Goal: Information Seeking & Learning: Find contact information

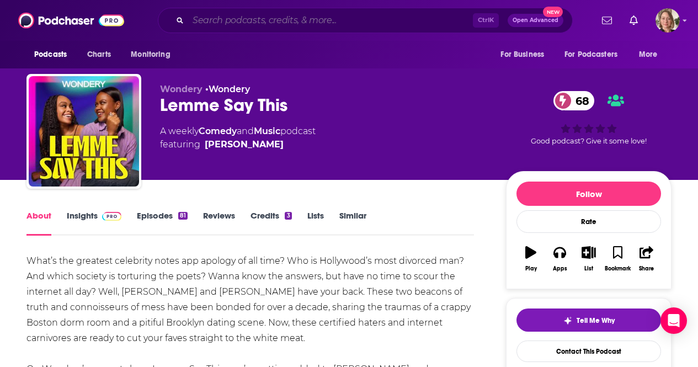
click at [312, 18] on input "Search podcasts, credits, & more..." at bounding box center [330, 21] width 285 height 18
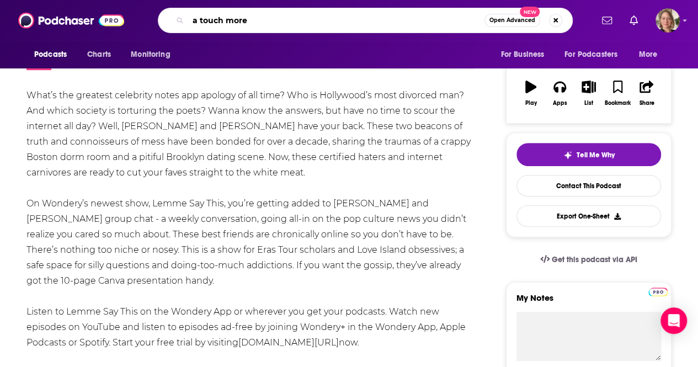
type input "a touch more"
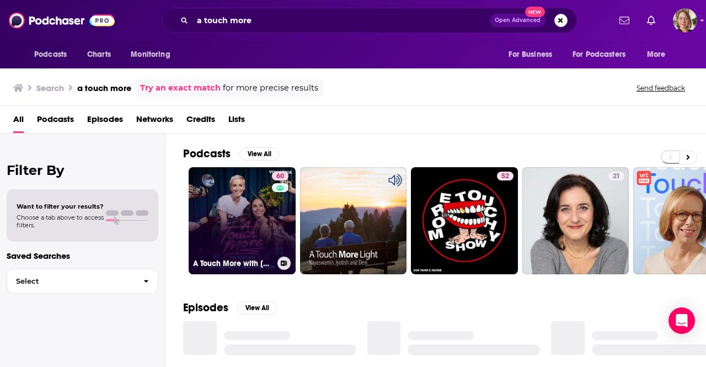
click at [250, 206] on link "60 A Touch More with [PERSON_NAME] & [PERSON_NAME]" at bounding box center [242, 220] width 107 height 107
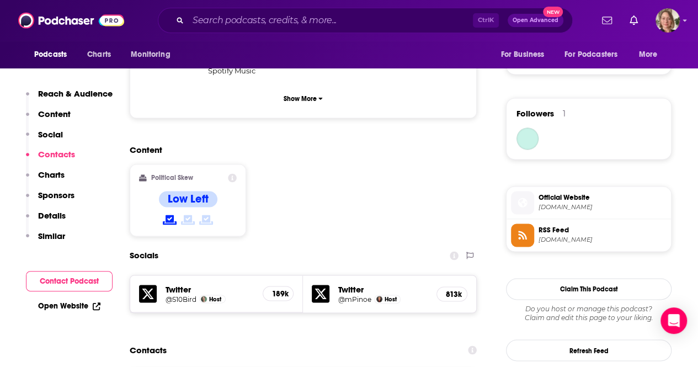
scroll to position [883, 0]
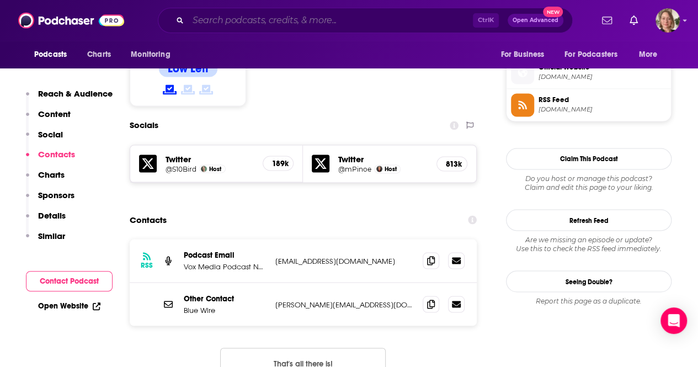
click at [307, 21] on input "Search podcasts, credits, & more..." at bounding box center [330, 21] width 285 height 18
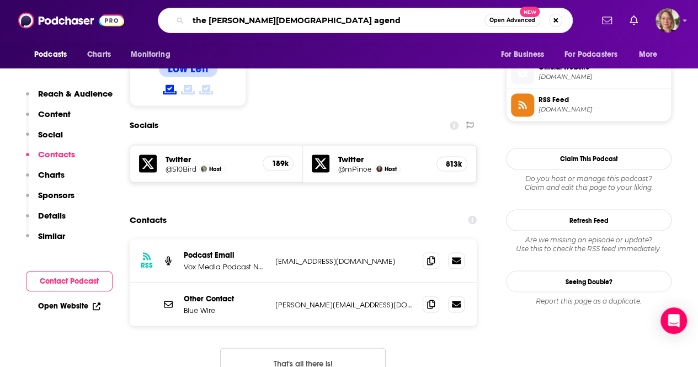
type input "the [PERSON_NAME][DEMOGRAPHIC_DATA] agenda"
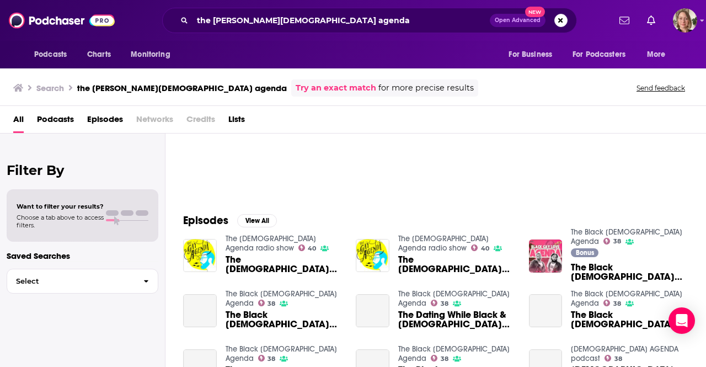
scroll to position [110, 0]
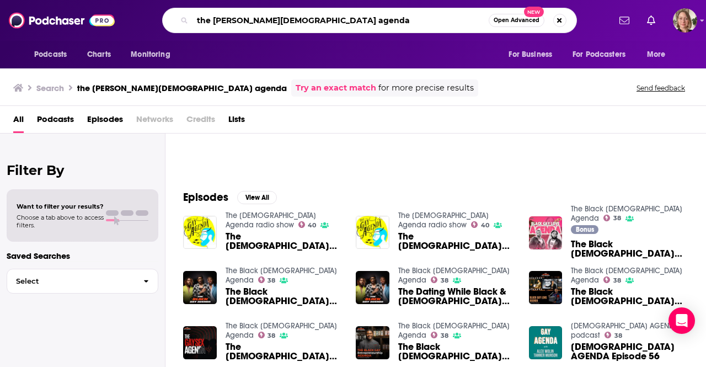
click at [264, 28] on input "the [PERSON_NAME][DEMOGRAPHIC_DATA] agenda" at bounding box center [341, 21] width 296 height 18
paste input "The [PERSON_NAME][DEMOGRAPHIC_DATA] A"
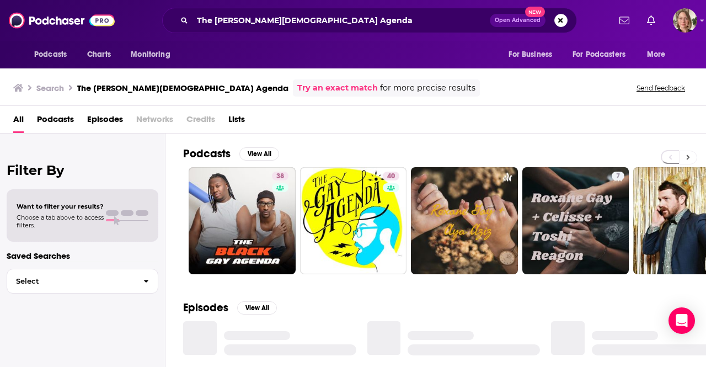
click at [689, 156] on icon at bounding box center [688, 157] width 3 height 5
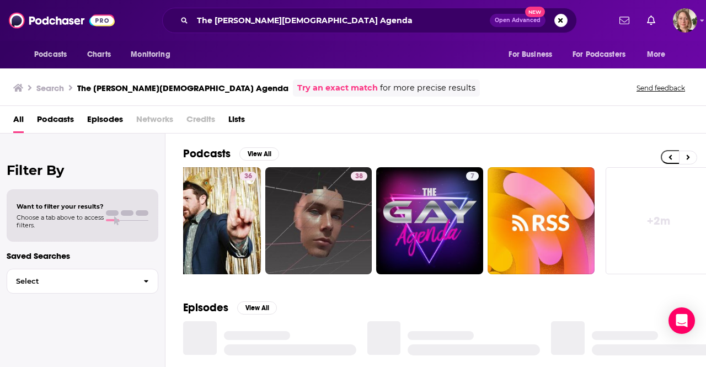
scroll to position [0, 490]
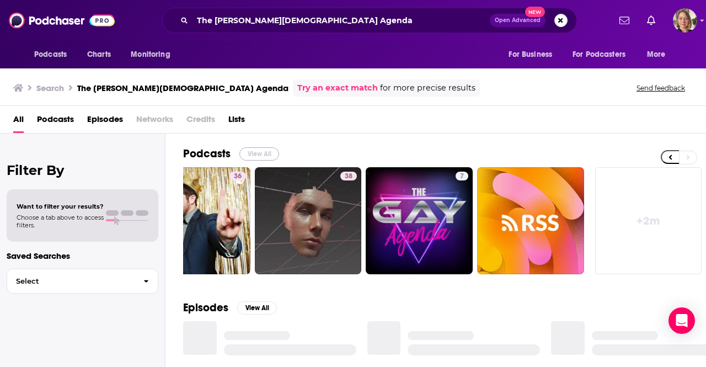
click at [261, 152] on button "View All" at bounding box center [260, 153] width 40 height 13
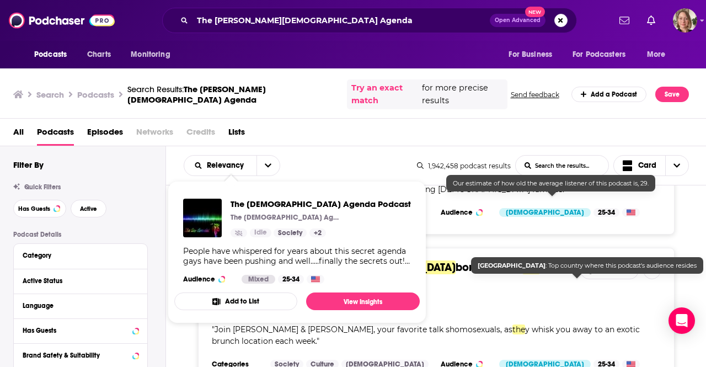
scroll to position [1601, 0]
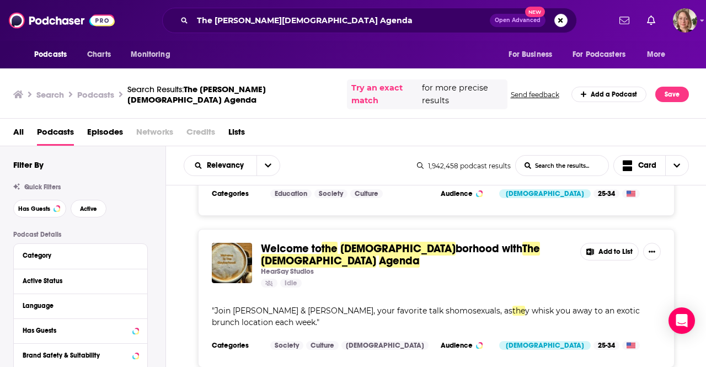
click at [681, 263] on div "Welcome to the [DEMOGRAPHIC_DATA] borhood with The [DEMOGRAPHIC_DATA] Agenda He…" at bounding box center [436, 298] width 541 height 139
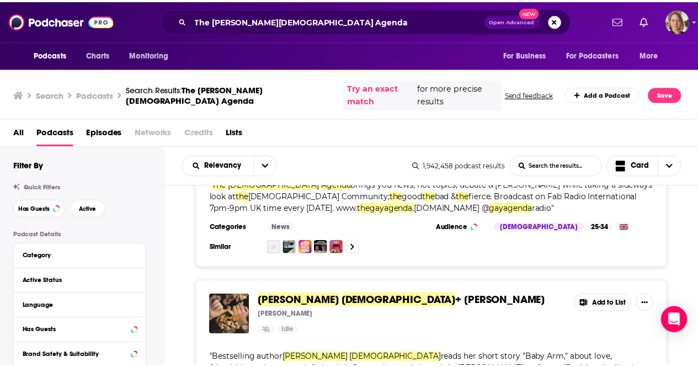
scroll to position [0, 0]
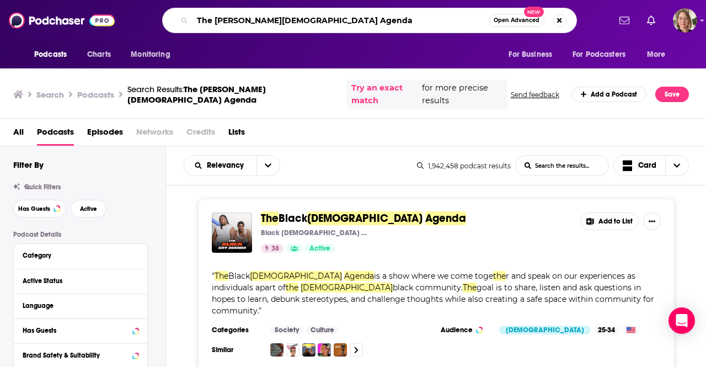
click at [230, 22] on input "The [PERSON_NAME][DEMOGRAPHIC_DATA] Agenda" at bounding box center [341, 21] width 296 height 18
type input "handsome"
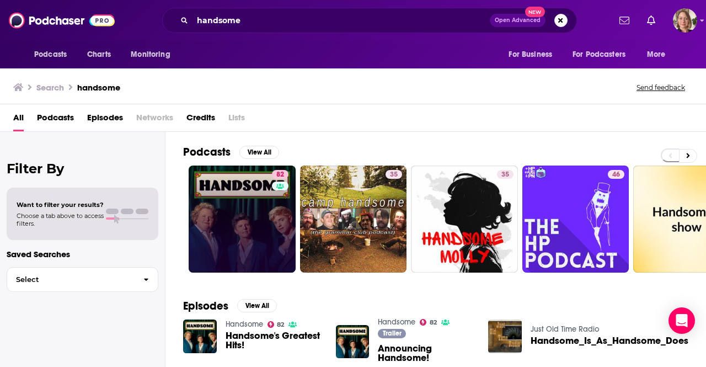
click at [252, 228] on link "82" at bounding box center [242, 219] width 107 height 107
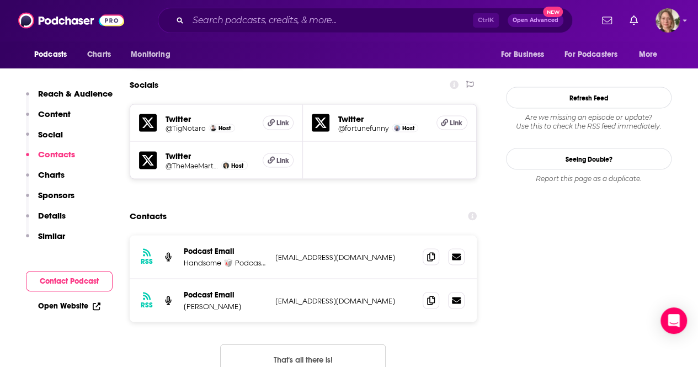
scroll to position [993, 0]
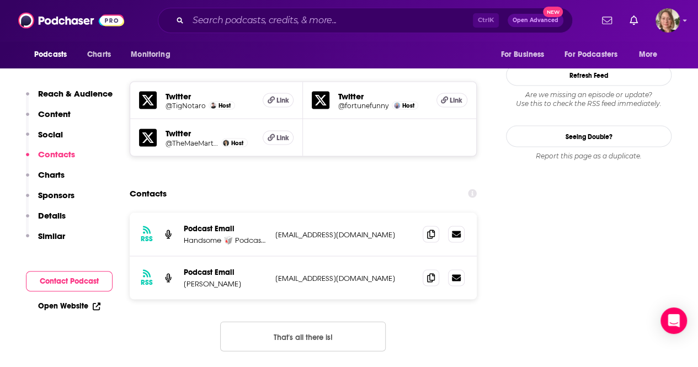
drag, startPoint x: 244, startPoint y: 223, endPoint x: 182, endPoint y: 222, distance: 61.8
click at [182, 256] on div "RSS Podcast Email [PERSON_NAME] [EMAIL_ADDRESS][DOMAIN_NAME] [EMAIL_ADDRESS][DO…" at bounding box center [303, 277] width 347 height 43
copy p "[PERSON_NAME]"
drag, startPoint x: 226, startPoint y: 316, endPoint x: 222, endPoint y: 309, distance: 8.1
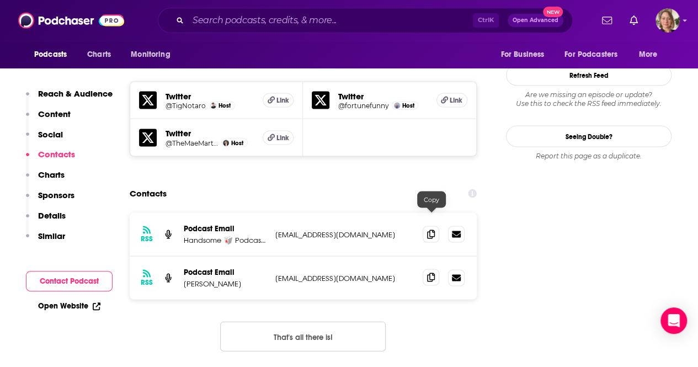
click at [428, 273] on icon at bounding box center [431, 277] width 8 height 9
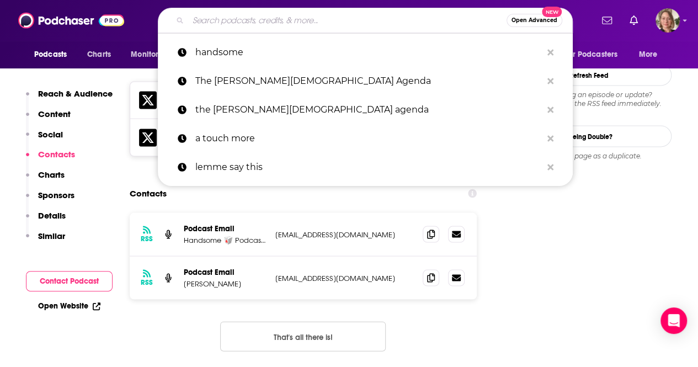
click at [270, 26] on input "Search podcasts, credits, & more..." at bounding box center [347, 21] width 318 height 18
paste input "[PERSON_NAME] is Unbothered"
type input "[PERSON_NAME] is Unbothered"
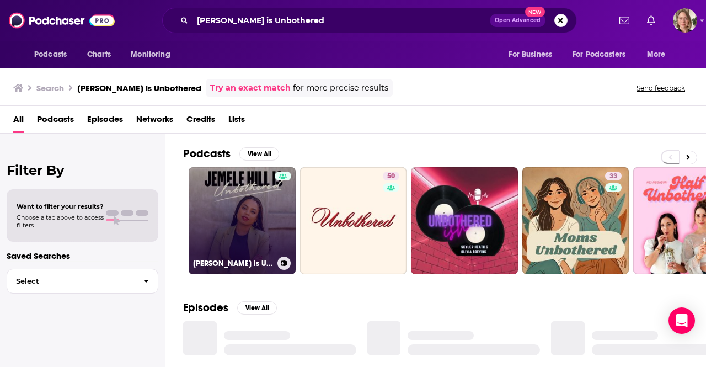
click at [255, 227] on link "[PERSON_NAME] is Unbothered" at bounding box center [242, 220] width 107 height 107
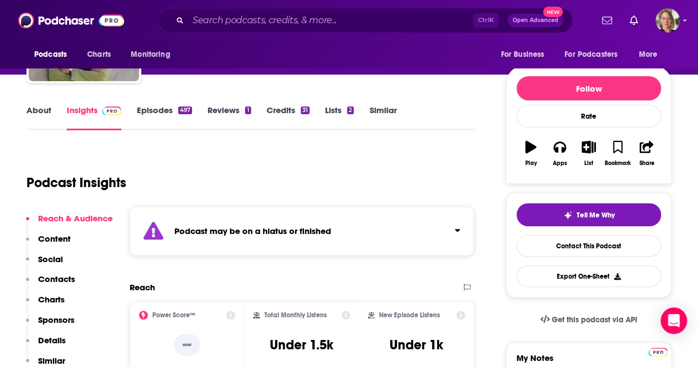
scroll to position [110, 0]
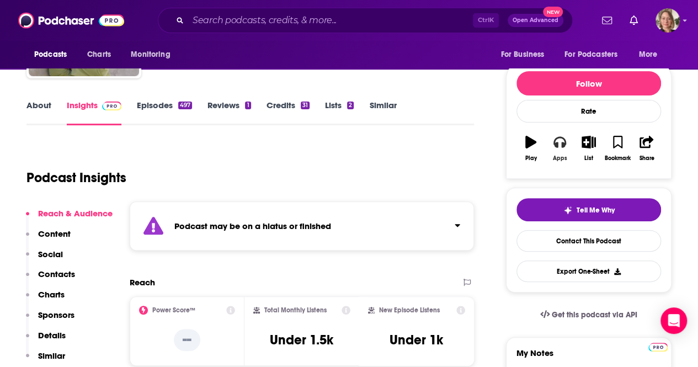
click at [554, 151] on button "Apps" at bounding box center [559, 149] width 29 height 40
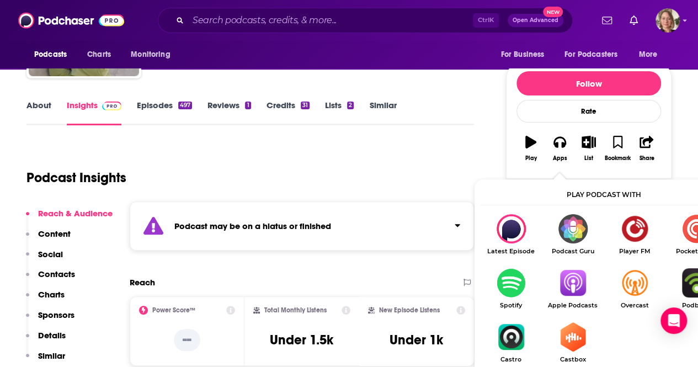
click at [575, 279] on img "Show Listen On dropdown" at bounding box center [573, 282] width 62 height 29
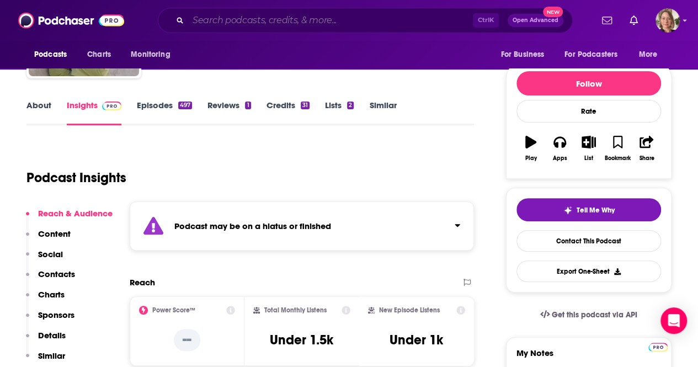
click at [283, 23] on input "Search podcasts, credits, & more..." at bounding box center [330, 21] width 285 height 18
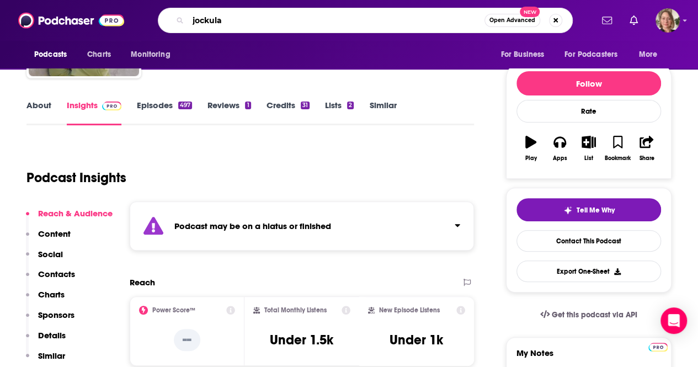
type input "jockular"
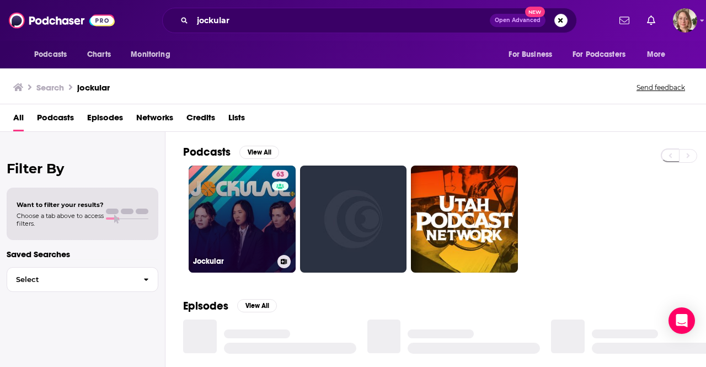
click at [238, 214] on link "63 Jockular" at bounding box center [242, 219] width 107 height 107
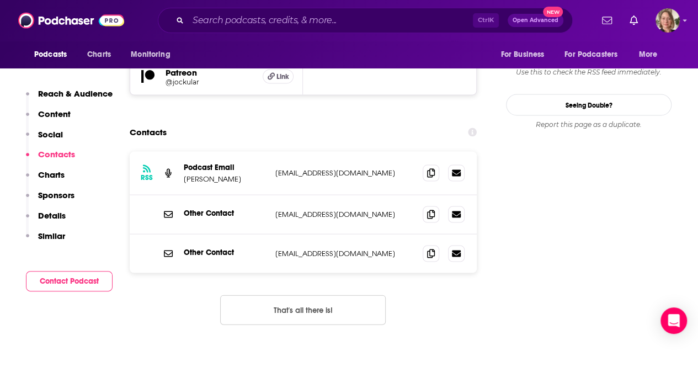
scroll to position [1049, 0]
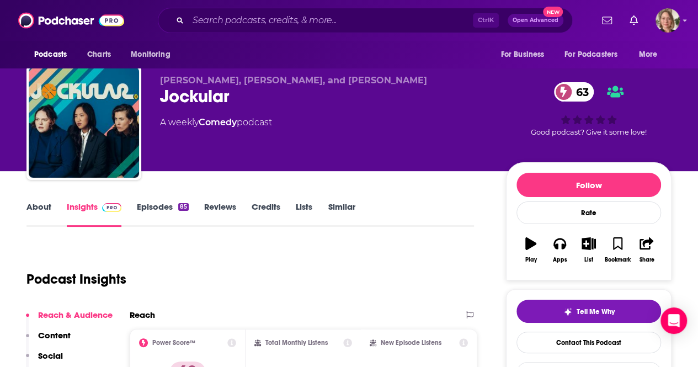
scroll to position [0, 0]
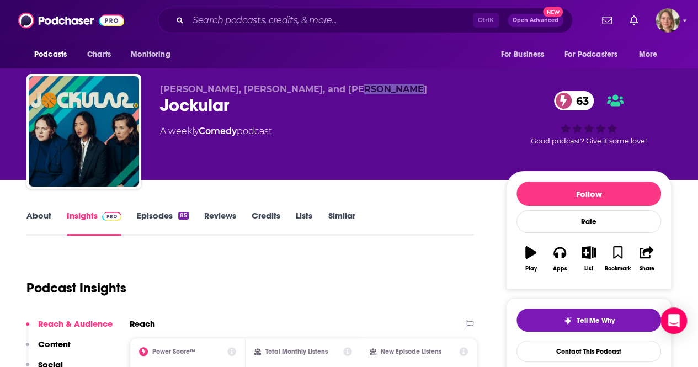
drag, startPoint x: 374, startPoint y: 89, endPoint x: 333, endPoint y: 87, distance: 40.9
click at [333, 87] on span "[PERSON_NAME], [PERSON_NAME], and [PERSON_NAME]" at bounding box center [293, 89] width 267 height 10
copy span "[PERSON_NAME]"
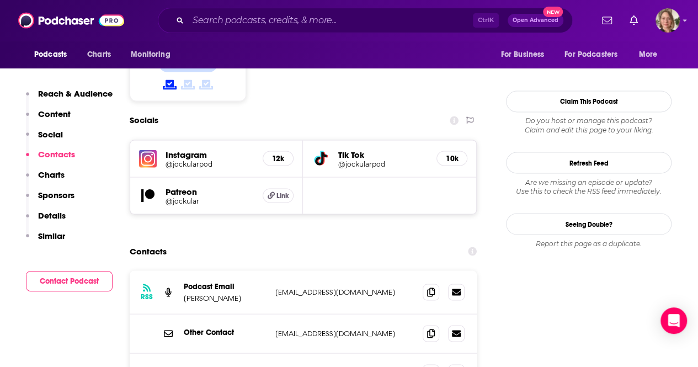
scroll to position [938, 0]
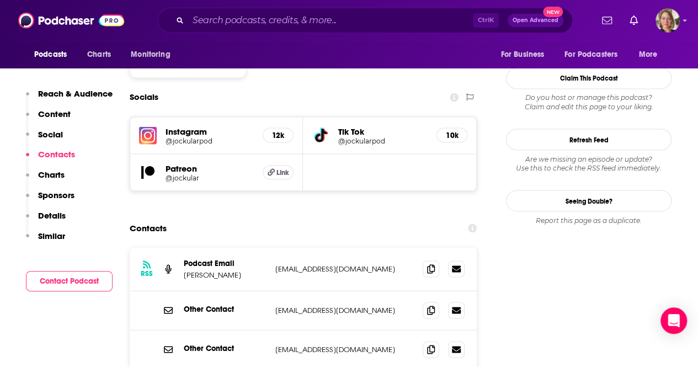
click at [215, 270] on p "[PERSON_NAME]" at bounding box center [225, 274] width 83 height 9
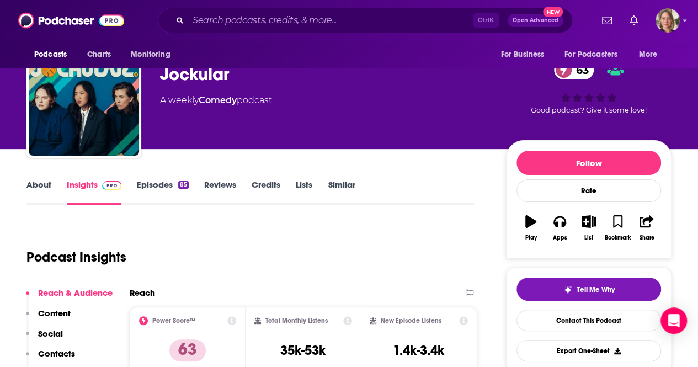
scroll to position [55, 0]
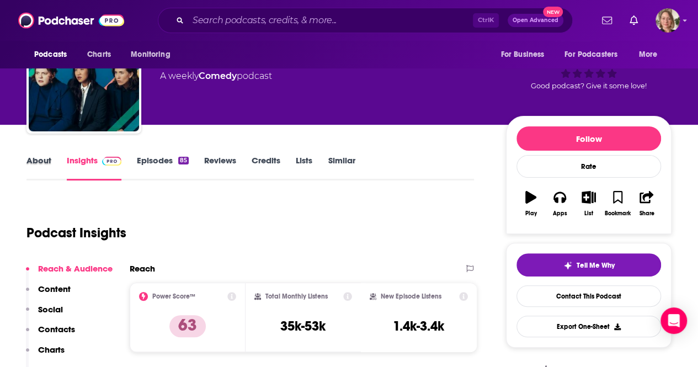
click at [54, 164] on div "About" at bounding box center [46, 167] width 40 height 25
click at [42, 161] on link "About" at bounding box center [38, 167] width 25 height 25
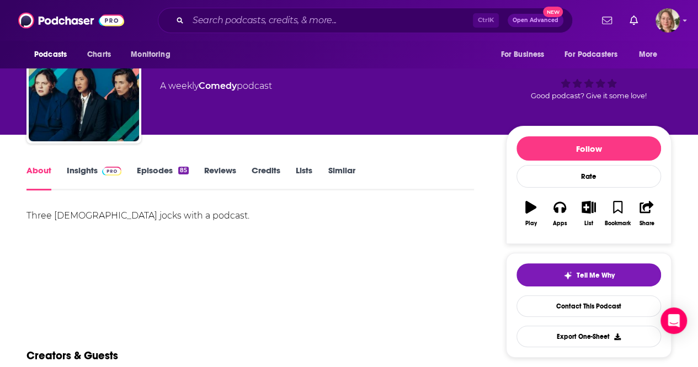
scroll to position [55, 0]
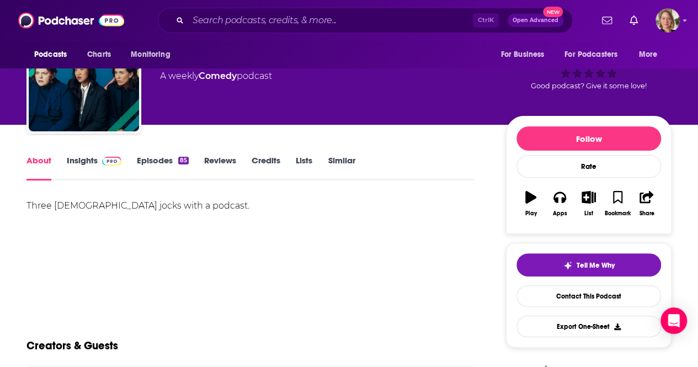
click at [81, 164] on link "Insights" at bounding box center [94, 167] width 55 height 25
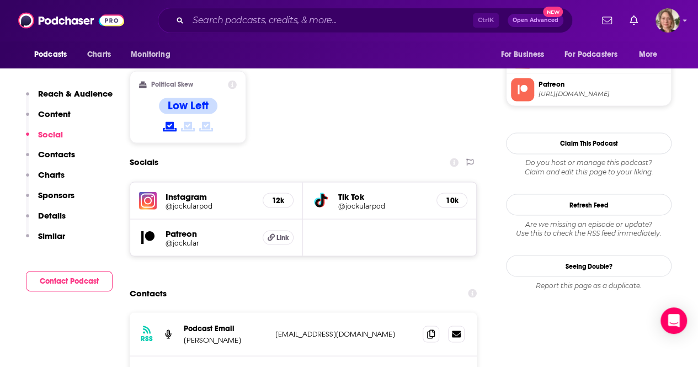
scroll to position [883, 0]
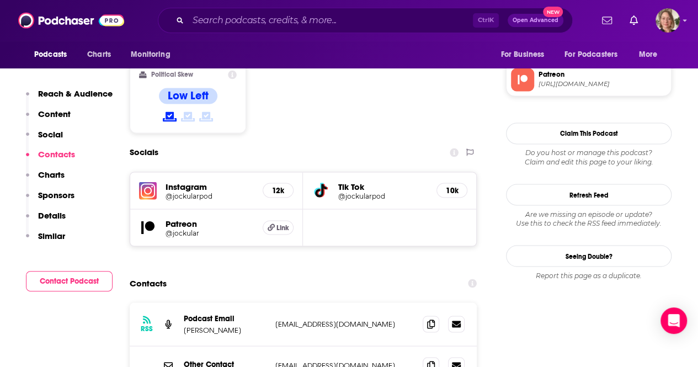
click at [357, 360] on p "[EMAIL_ADDRESS][DOMAIN_NAME]" at bounding box center [344, 364] width 139 height 9
click at [427, 360] on icon at bounding box center [431, 364] width 8 height 9
click at [196, 273] on div "Contacts" at bounding box center [303, 283] width 347 height 21
click at [433, 319] on icon at bounding box center [431, 323] width 8 height 9
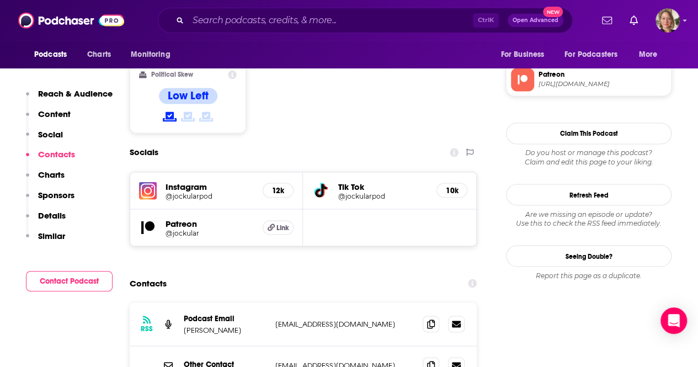
click at [217, 273] on div "Contacts" at bounding box center [303, 283] width 347 height 21
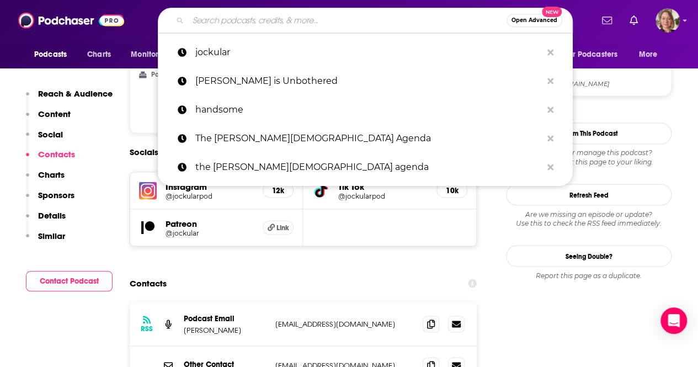
click at [307, 22] on input "Search podcasts, credits, & more..." at bounding box center [347, 21] width 318 height 18
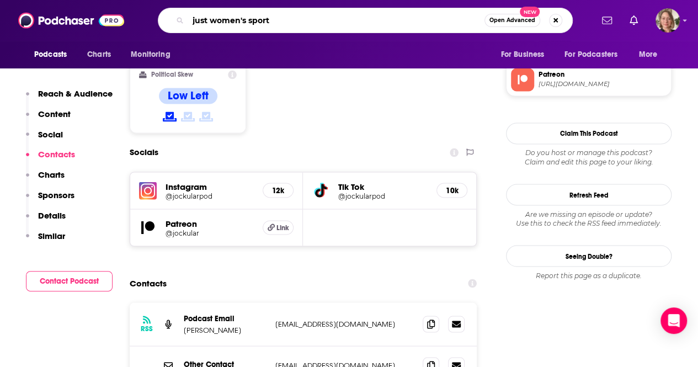
type input "just women's sports"
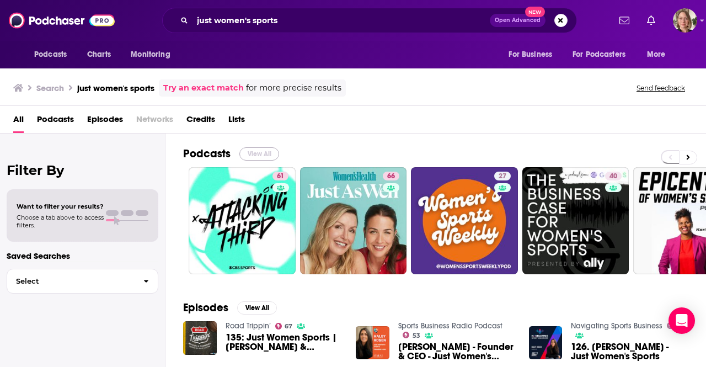
click at [257, 155] on button "View All" at bounding box center [260, 153] width 40 height 13
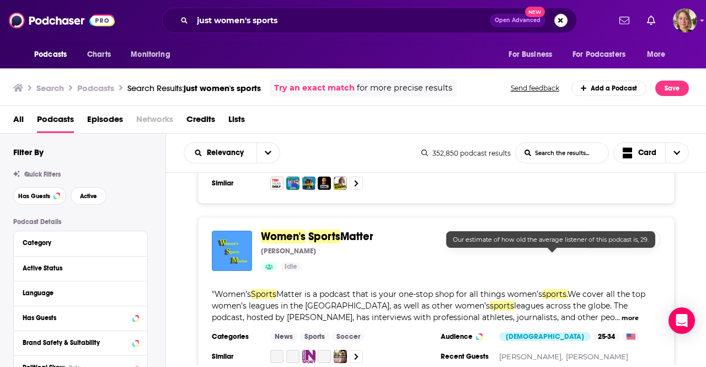
scroll to position [3919, 0]
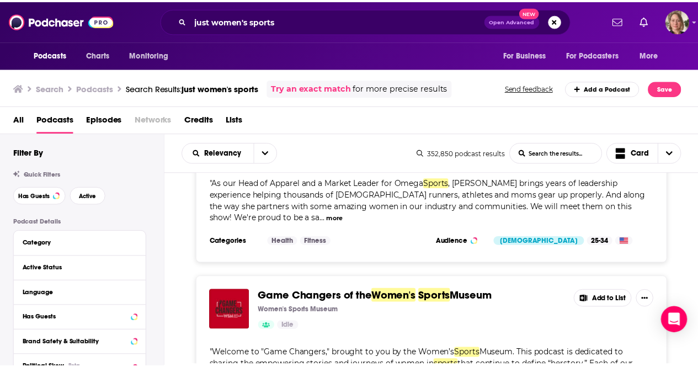
scroll to position [6678, 0]
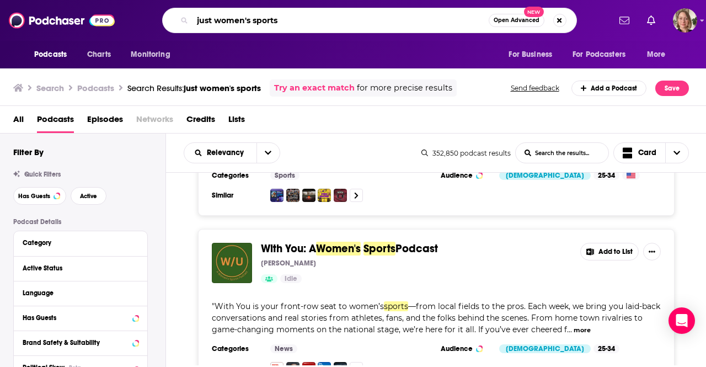
click at [250, 19] on input "just women's sports" at bounding box center [341, 21] width 296 height 18
paste input "Sports Are Fun!"
type input "Sports Are Fun!"
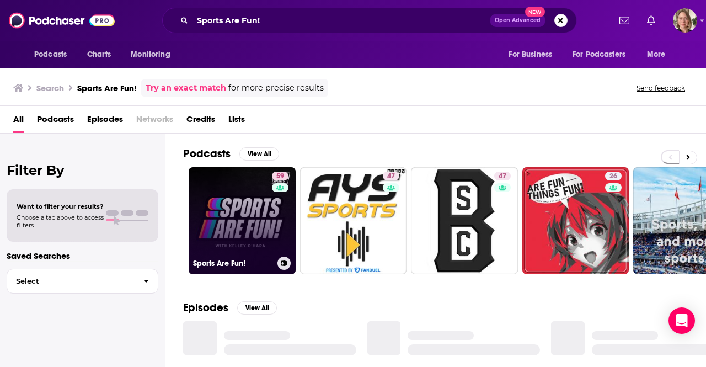
click at [268, 219] on link "59 Sports Are Fun!" at bounding box center [242, 220] width 107 height 107
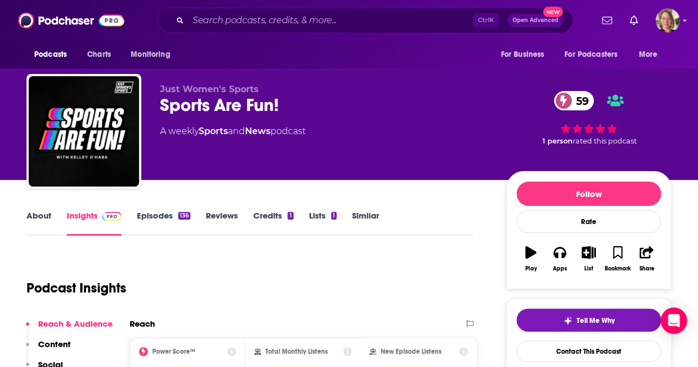
click at [46, 215] on link "About" at bounding box center [38, 222] width 25 height 25
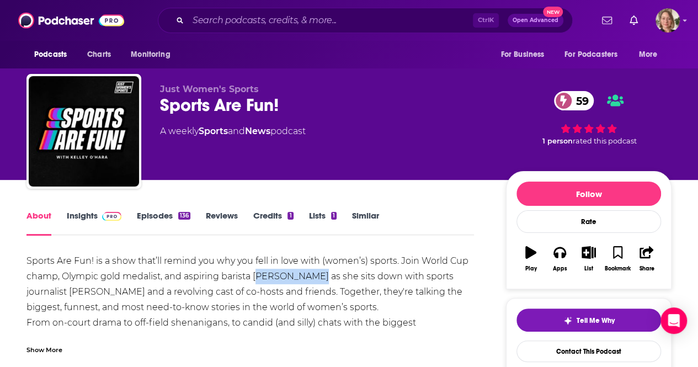
drag, startPoint x: 257, startPoint y: 277, endPoint x: 312, endPoint y: 278, distance: 54.7
click at [312, 278] on div "Sports Are Fun! is a show that’ll remind you why you fell in love with (women’s…" at bounding box center [250, 307] width 448 height 108
click at [288, 284] on div "Sports Are Fun! is a show that’ll remind you why you fell in love with (women’s…" at bounding box center [250, 307] width 448 height 108
drag, startPoint x: 255, startPoint y: 275, endPoint x: 311, endPoint y: 280, distance: 56.5
click at [311, 280] on div "Sports Are Fun! is a show that’ll remind you why you fell in love with (women’s…" at bounding box center [250, 307] width 448 height 108
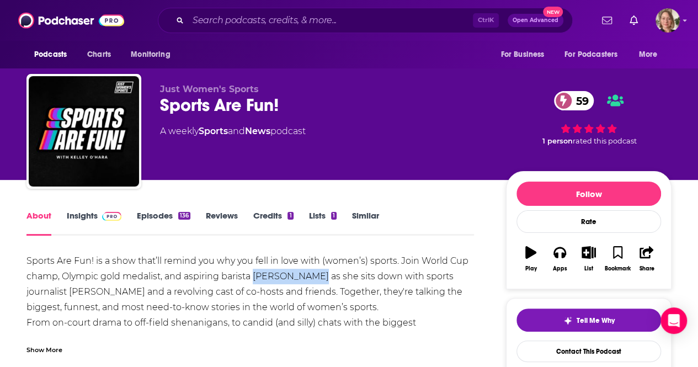
copy div "[PERSON_NAME]"
click at [309, 305] on div "Sports Are Fun! is a show that’ll remind you why you fell in love with (women’s…" at bounding box center [250, 307] width 448 height 108
drag, startPoint x: 120, startPoint y: 292, endPoint x: 72, endPoint y: 290, distance: 47.5
click at [72, 290] on div "Sports Are Fun! is a show that’ll remind you why you fell in love with (women’s…" at bounding box center [250, 307] width 448 height 108
copy div "[PERSON_NAME]"
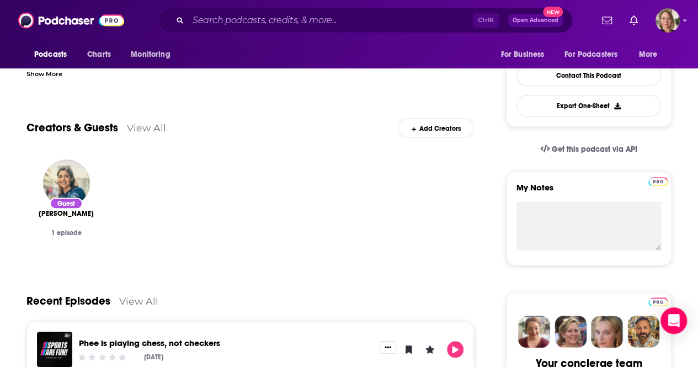
scroll to position [497, 0]
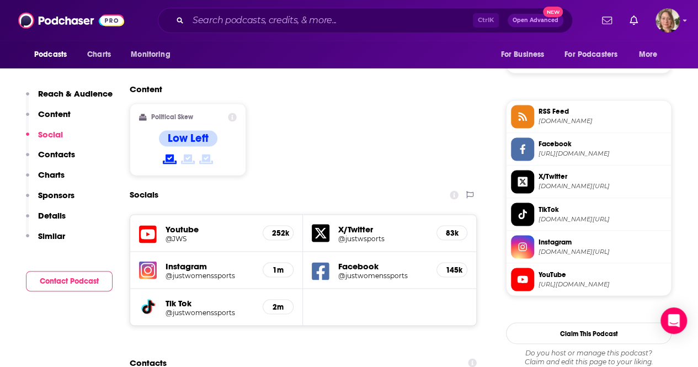
scroll to position [993, 0]
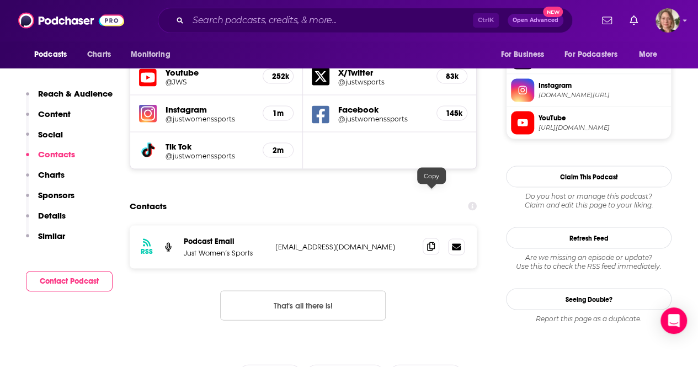
click at [434, 242] on icon at bounding box center [431, 246] width 8 height 9
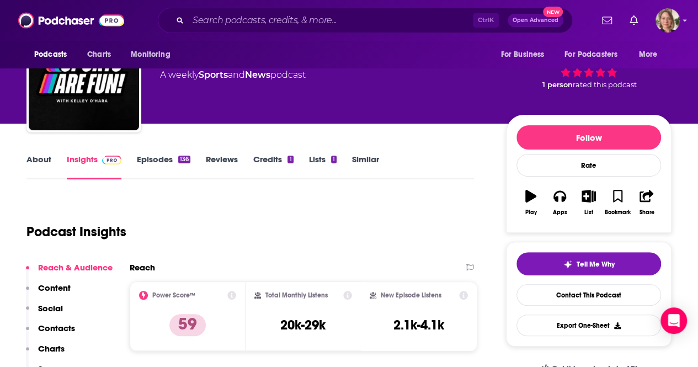
scroll to position [166, 0]
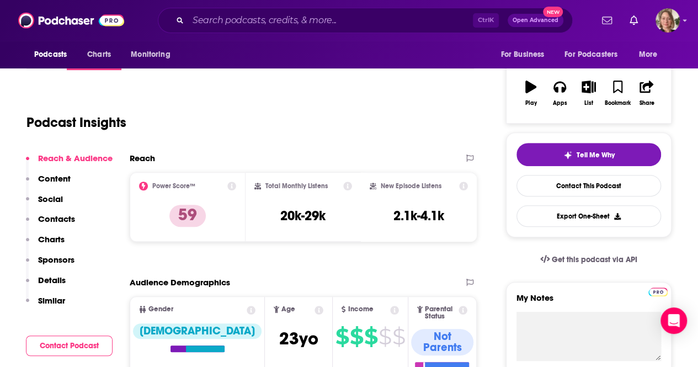
click at [220, 140] on div "Podcast Insights" at bounding box center [245, 116] width 439 height 56
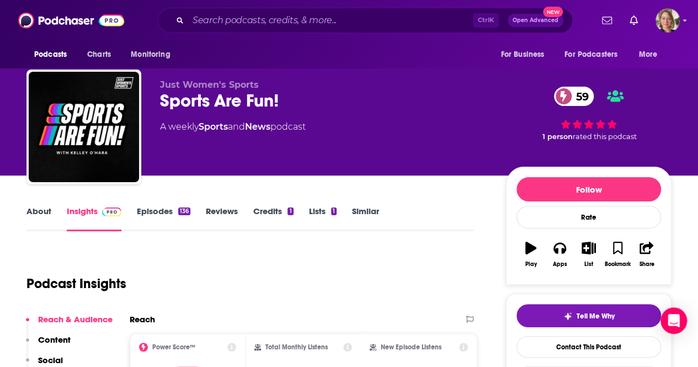
scroll to position [0, 0]
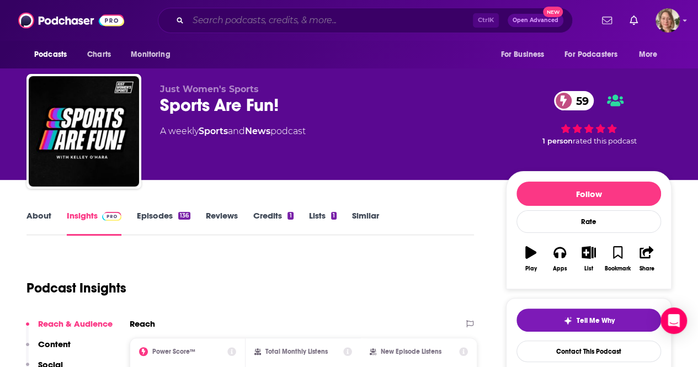
click at [280, 19] on input "Search podcasts, credits, & more..." at bounding box center [330, 21] width 285 height 18
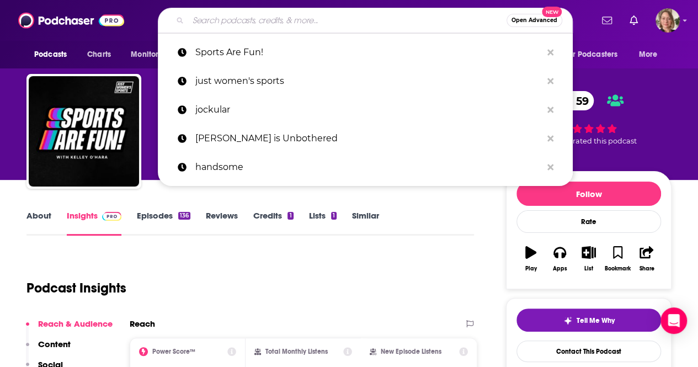
paste input "Made it Out"
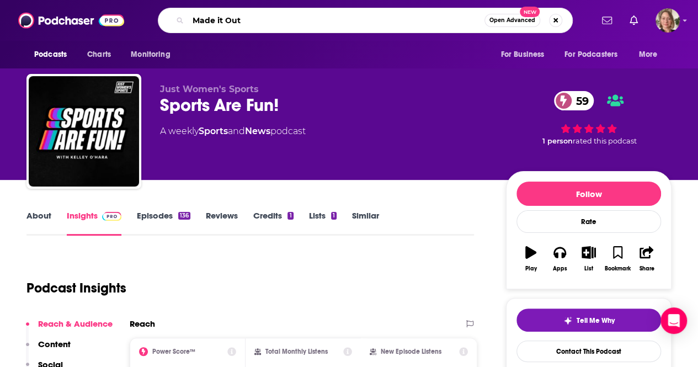
type input "Made it Out"
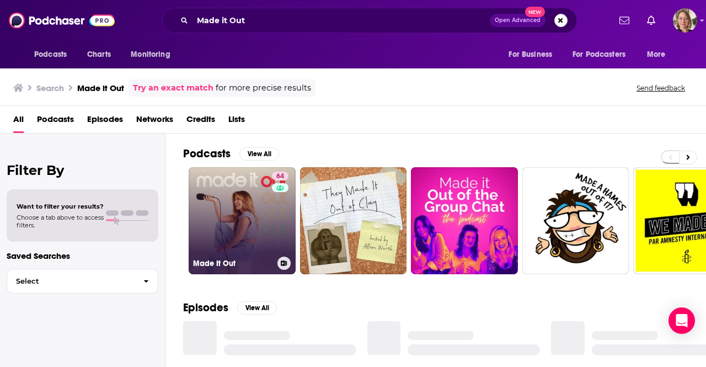
click at [256, 208] on link "64 Made It Out" at bounding box center [242, 220] width 107 height 107
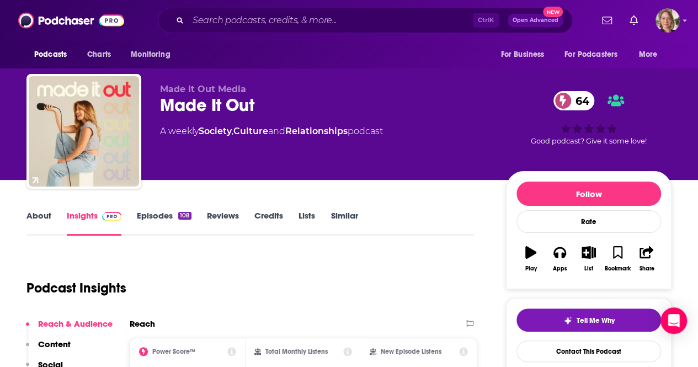
click at [50, 216] on link "About" at bounding box center [38, 222] width 25 height 25
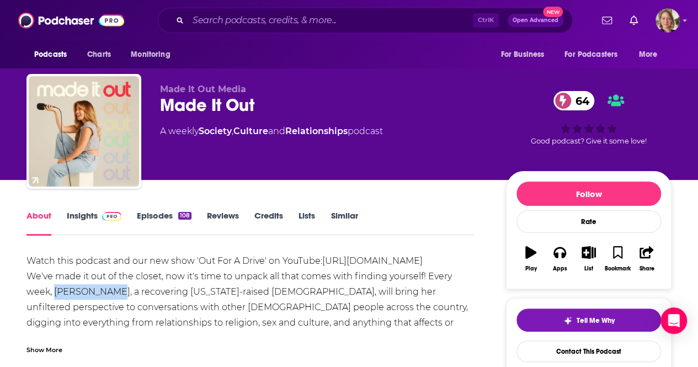
drag, startPoint x: 56, startPoint y: 306, endPoint x: 115, endPoint y: 311, distance: 58.7
click at [115, 311] on div "Watch this podcast and our new show 'Out For A Drive' on YouTube: [URL][DOMAIN_…" at bounding box center [250, 345] width 448 height 185
copy div "[PERSON_NAME]"
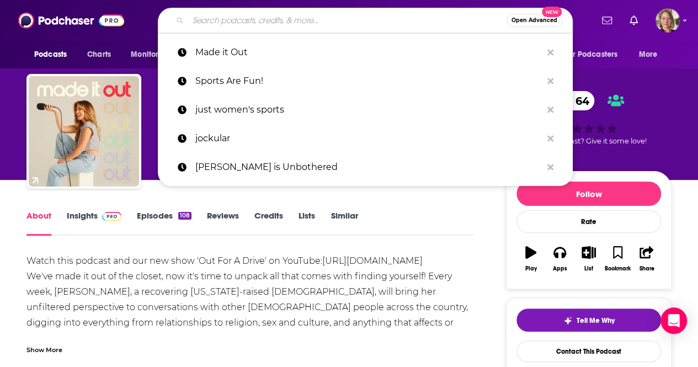
click at [242, 18] on input "Search podcasts, credits, & more..." at bounding box center [347, 21] width 318 height 18
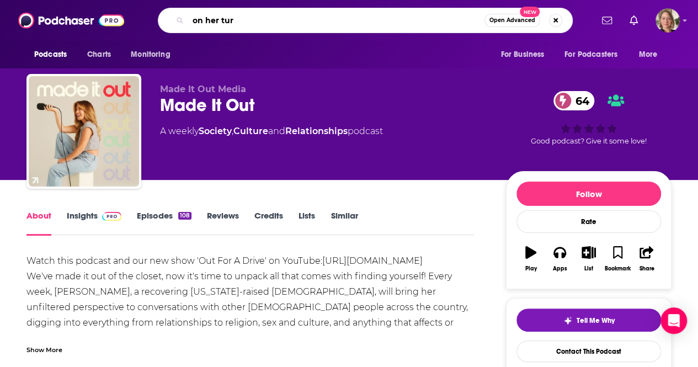
type input "on her turf"
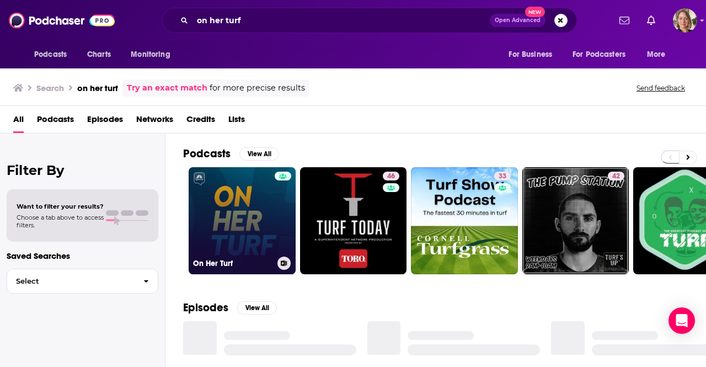
click at [262, 224] on link "On Her Turf" at bounding box center [242, 220] width 107 height 107
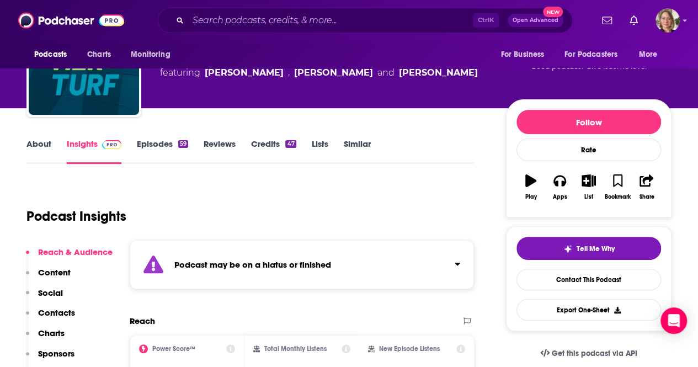
scroll to position [110, 0]
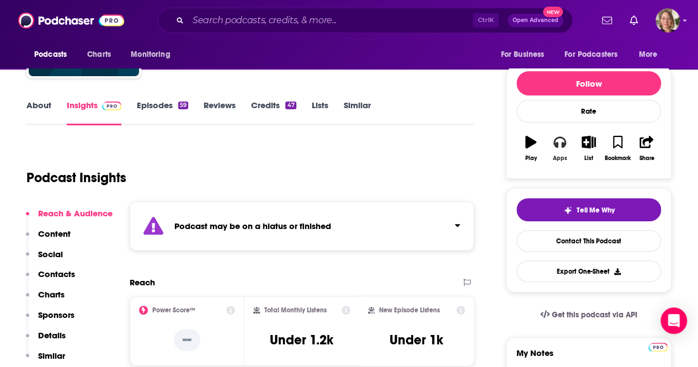
click at [566, 151] on button "Apps" at bounding box center [559, 149] width 29 height 40
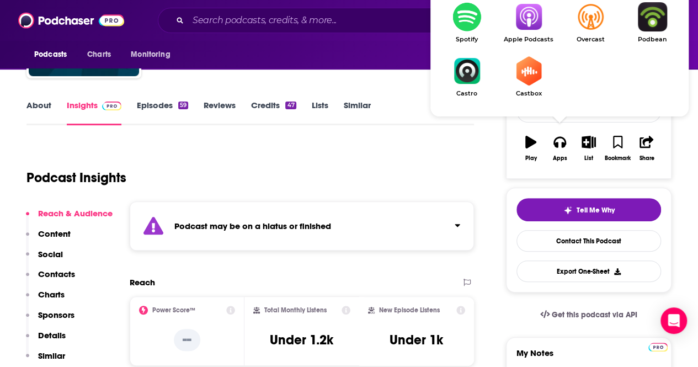
click at [533, 19] on img "Show Listen On dropdown" at bounding box center [529, 16] width 62 height 29
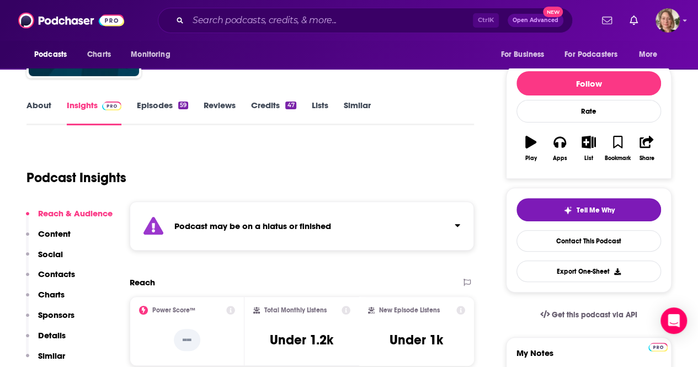
click at [305, 233] on div "Podcast may be on a hiatus or finished" at bounding box center [302, 225] width 344 height 49
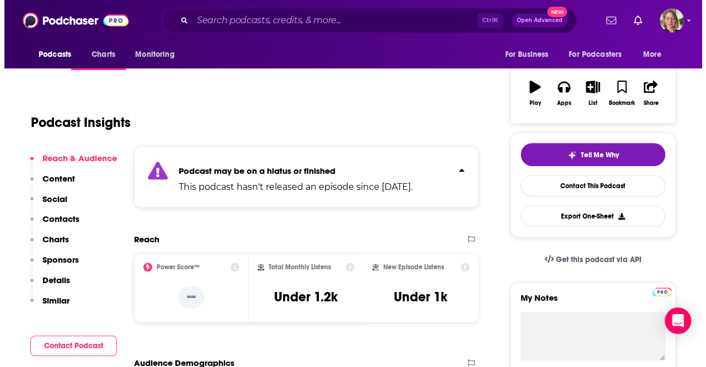
scroll to position [0, 0]
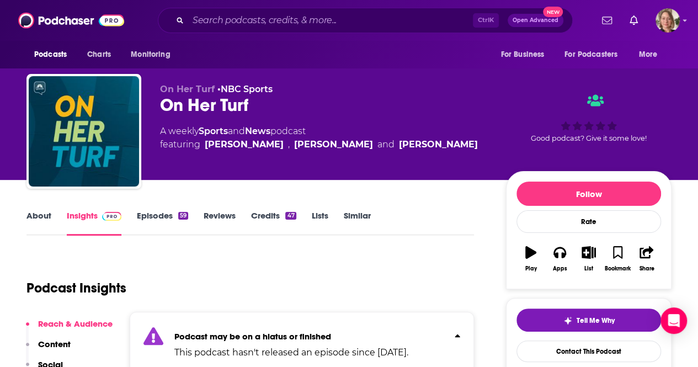
click at [170, 214] on link "Episodes 59" at bounding box center [162, 222] width 51 height 25
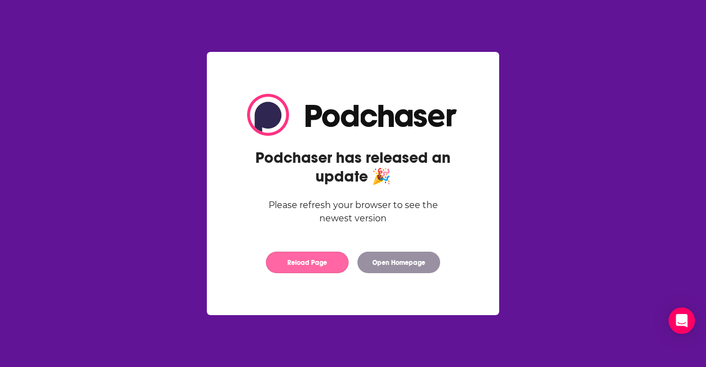
click at [313, 263] on button "Reload Page" at bounding box center [307, 263] width 83 height 22
